Goal: Find specific page/section: Find specific page/section

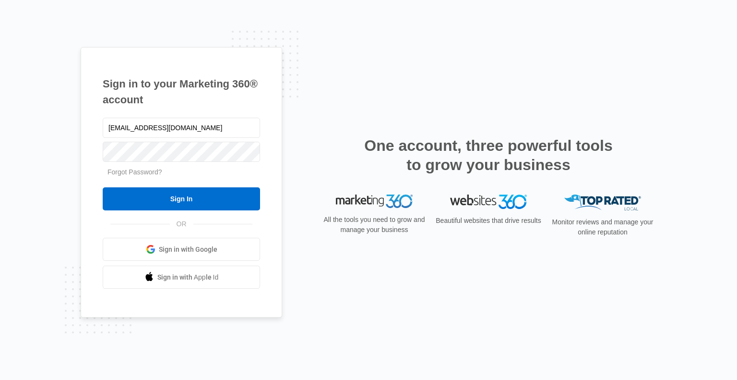
type input "[EMAIL_ADDRESS][DOMAIN_NAME]"
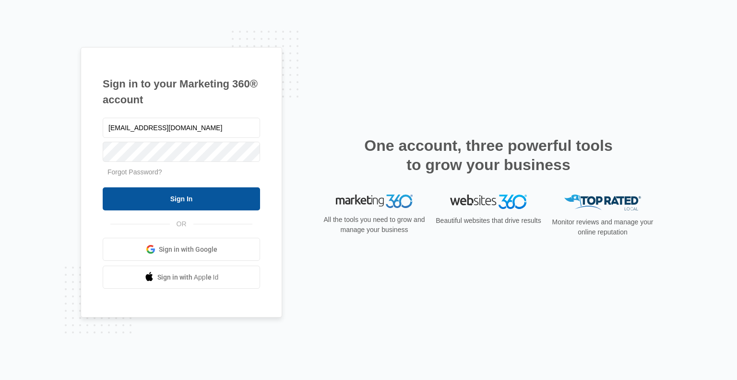
click at [235, 205] on input "Sign In" at bounding box center [181, 198] width 157 height 23
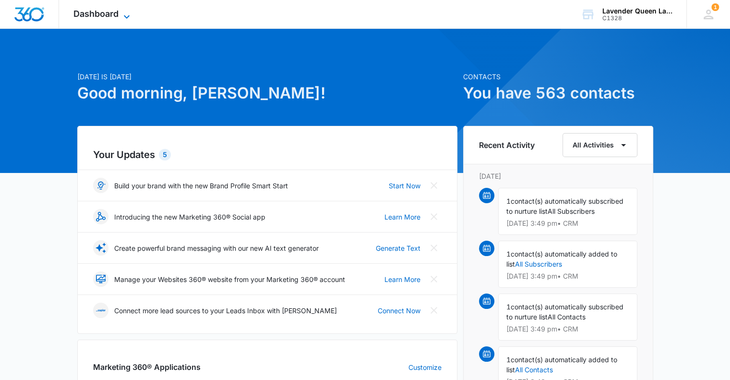
click at [128, 15] on icon at bounding box center [127, 17] width 12 height 12
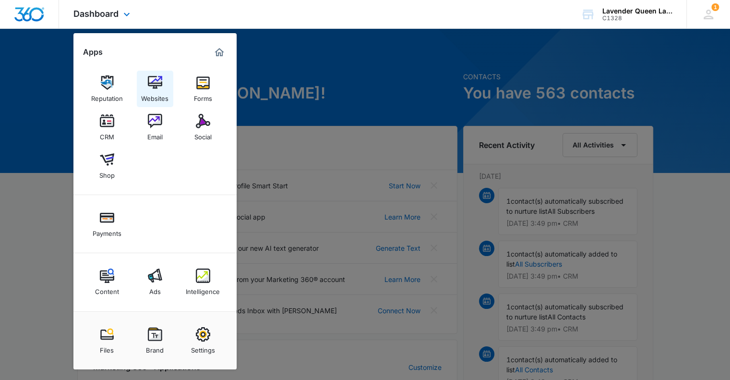
click at [157, 93] on div "Websites" at bounding box center [154, 96] width 27 height 12
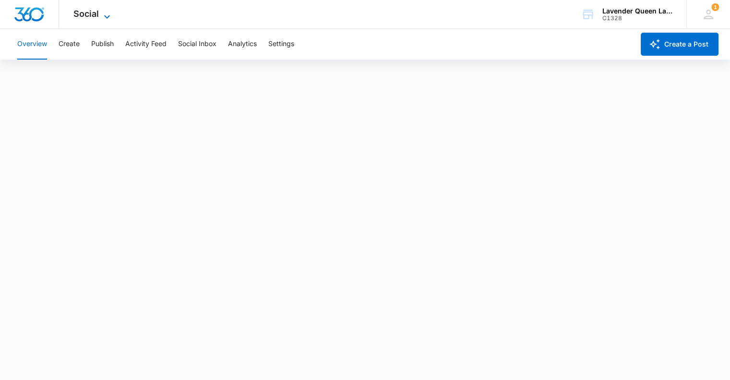
click at [106, 17] on icon at bounding box center [107, 16] width 6 height 3
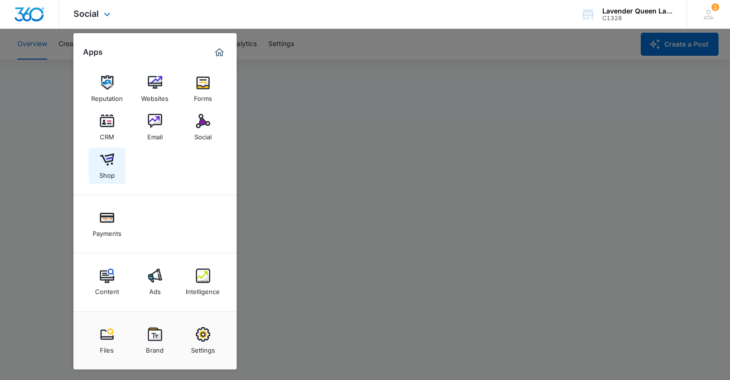
click at [107, 164] on img at bounding box center [107, 159] width 14 height 14
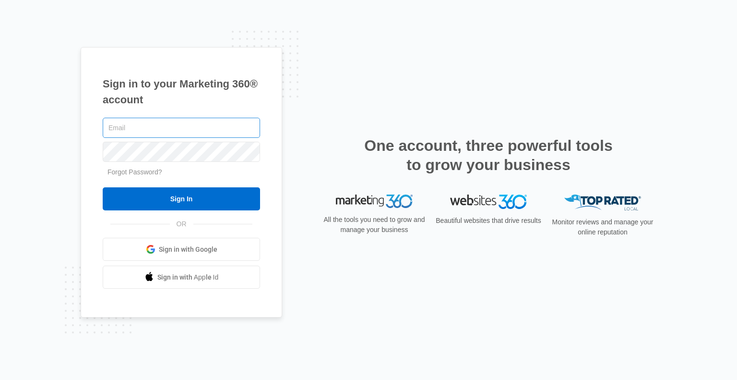
click at [157, 126] on input "text" at bounding box center [181, 128] width 157 height 20
type input "clowry@lavenderqueen.ca"
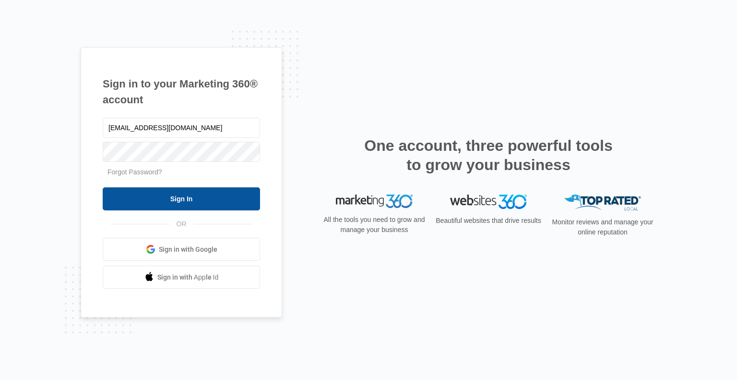
click at [189, 203] on input "Sign In" at bounding box center [181, 198] width 157 height 23
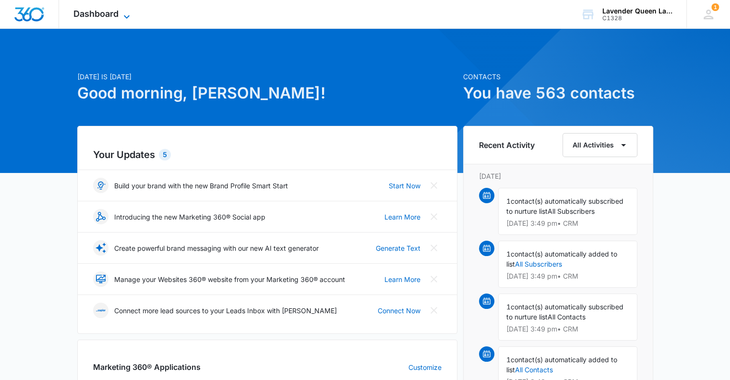
click at [126, 14] on icon at bounding box center [127, 17] width 12 height 12
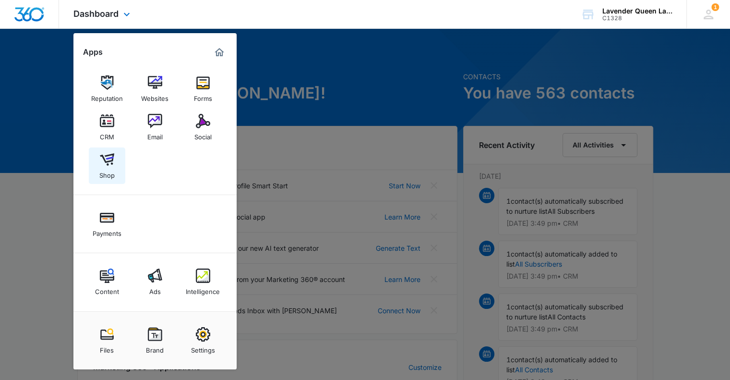
click at [111, 169] on div "Shop" at bounding box center [106, 173] width 15 height 12
